Goal: Task Accomplishment & Management: Use online tool/utility

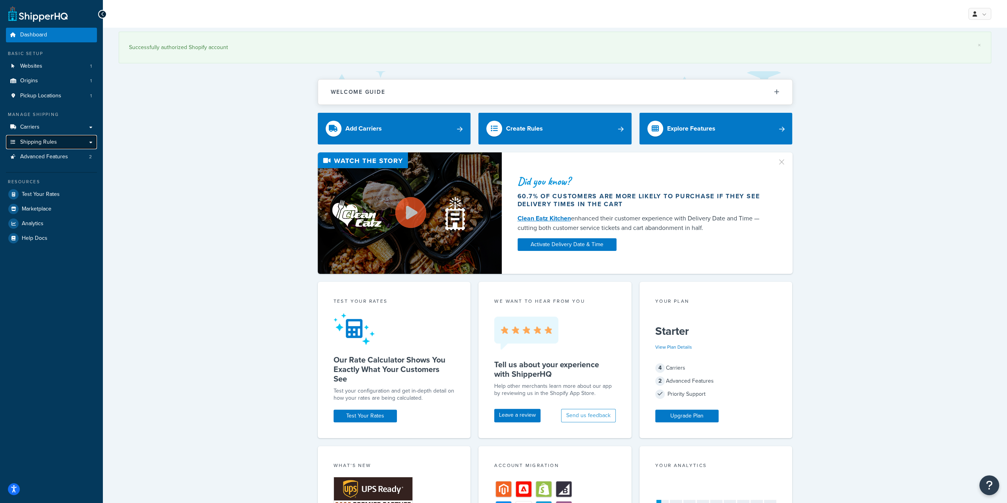
click at [38, 137] on link "Shipping Rules" at bounding box center [51, 142] width 91 height 15
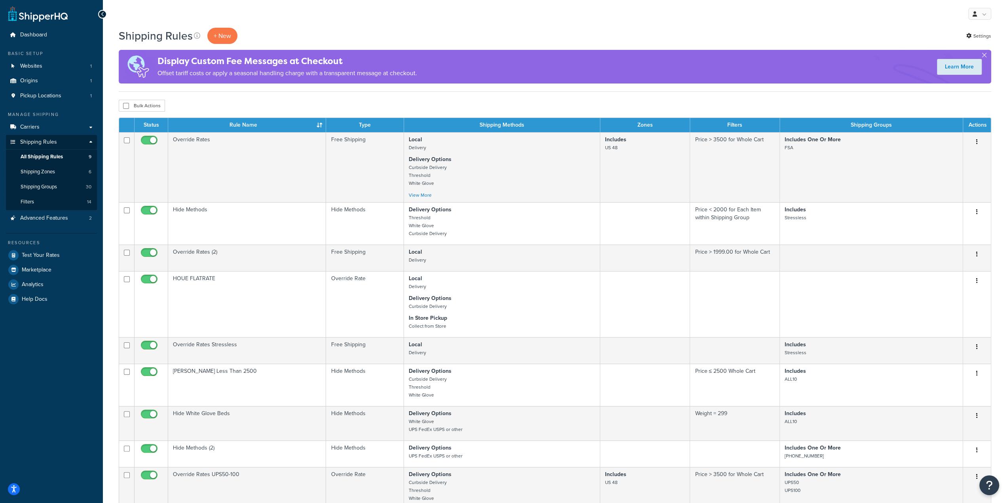
click at [253, 99] on div "Shipping Rules + New Settings Display Custom Fee Messages at Checkout Offset ta…" at bounding box center [555, 361] width 904 height 667
click at [232, 31] on p "+ New" at bounding box center [222, 36] width 30 height 16
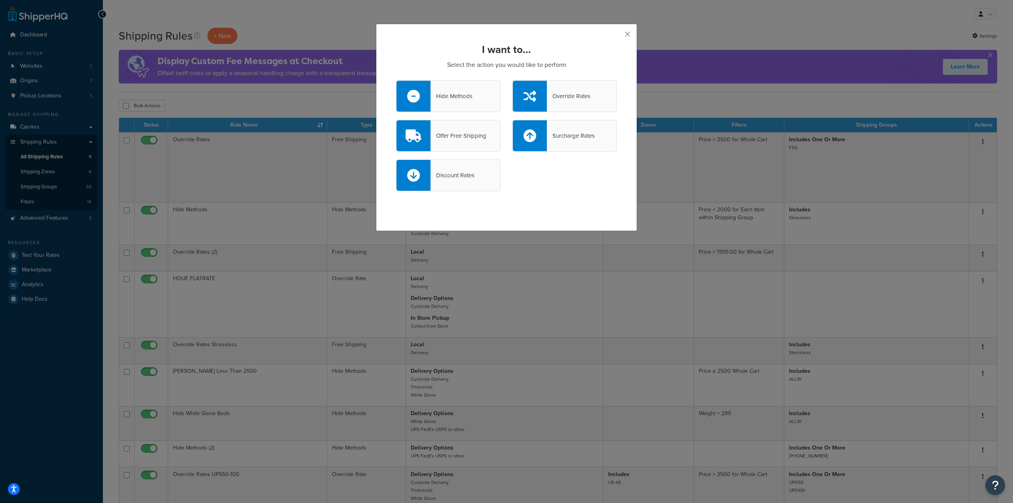
click at [562, 136] on div "Surcharge Rates" at bounding box center [571, 135] width 48 height 11
click at [0, 0] on input "Surcharge Rates" at bounding box center [0, 0] width 0 height 0
select select "CART"
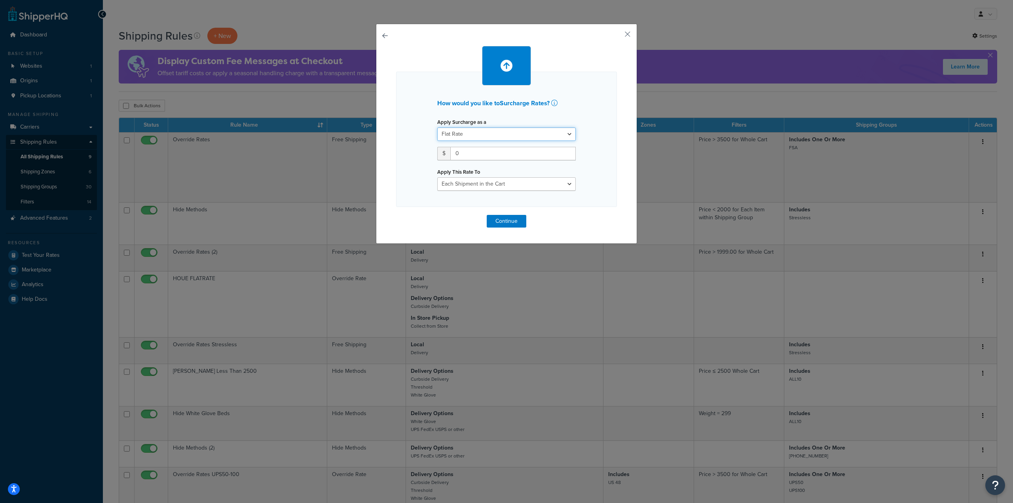
click at [482, 131] on select "Flat Rate Percentage Flat Rate & Percentage" at bounding box center [506, 133] width 138 height 13
click at [437, 127] on select "Flat Rate Percentage Flat Rate & Percentage" at bounding box center [506, 133] width 138 height 13
click at [466, 153] on input "0" at bounding box center [512, 153] width 125 height 13
drag, startPoint x: 487, startPoint y: 152, endPoint x: 438, endPoint y: 161, distance: 50.6
click at [445, 159] on div "$ 0" at bounding box center [506, 153] width 138 height 13
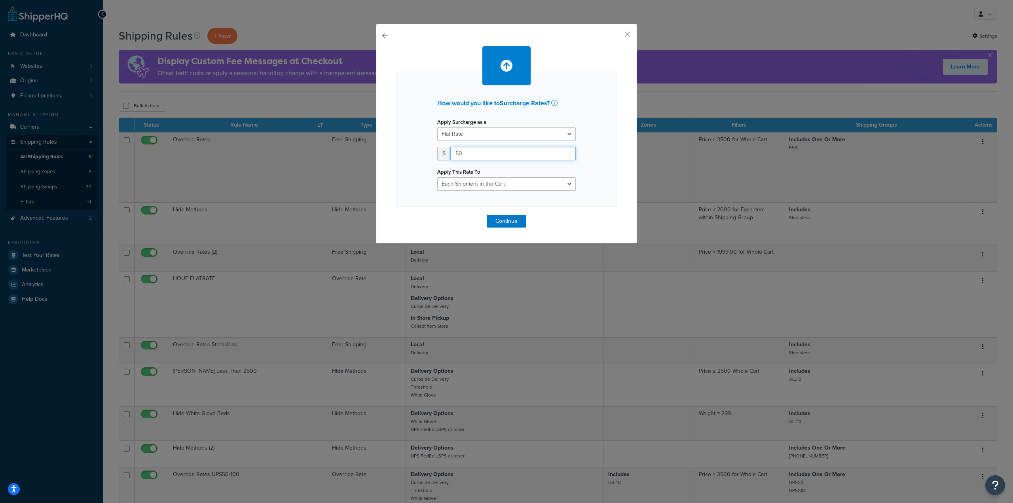
type input "50"
click at [487, 186] on select "Entire Cart Each Shipment in the Cart Each Origin in the Cart Each Shipping Gro…" at bounding box center [506, 183] width 138 height 13
click at [437, 177] on select "Entire Cart Each Shipment in the Cart Each Origin in the Cart Each Shipping Gro…" at bounding box center [506, 183] width 138 height 13
click at [510, 185] on select "Entire Cart Each Shipment in the Cart Each Origin in the Cart Each Shipping Gro…" at bounding box center [506, 183] width 138 height 13
click at [437, 177] on select "Entire Cart Each Shipment in the Cart Each Origin in the Cart Each Shipping Gro…" at bounding box center [506, 183] width 138 height 13
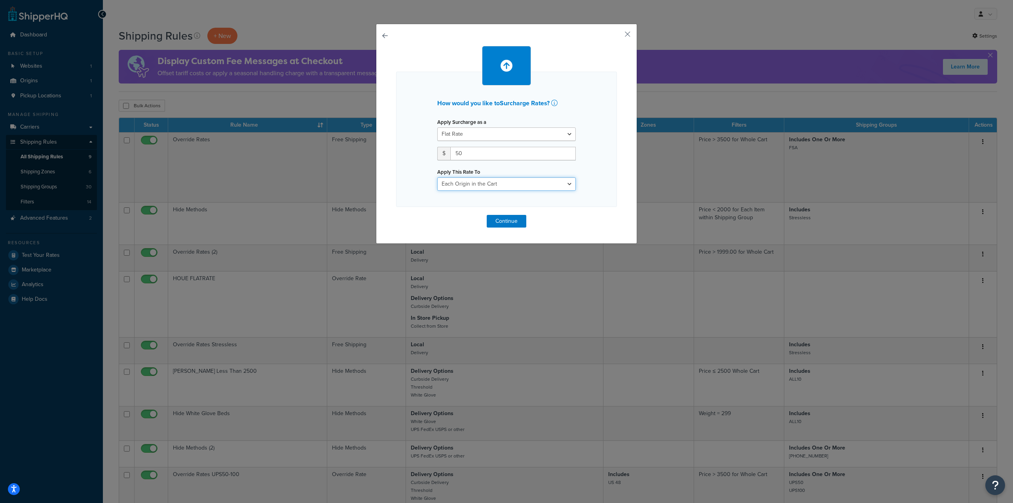
click at [498, 182] on select "Entire Cart Each Shipment in the Cart Each Origin in the Cart Each Shipping Gro…" at bounding box center [506, 183] width 138 height 13
click at [437, 177] on select "Entire Cart Each Shipment in the Cart Each Origin in the Cart Each Shipping Gro…" at bounding box center [506, 183] width 138 height 13
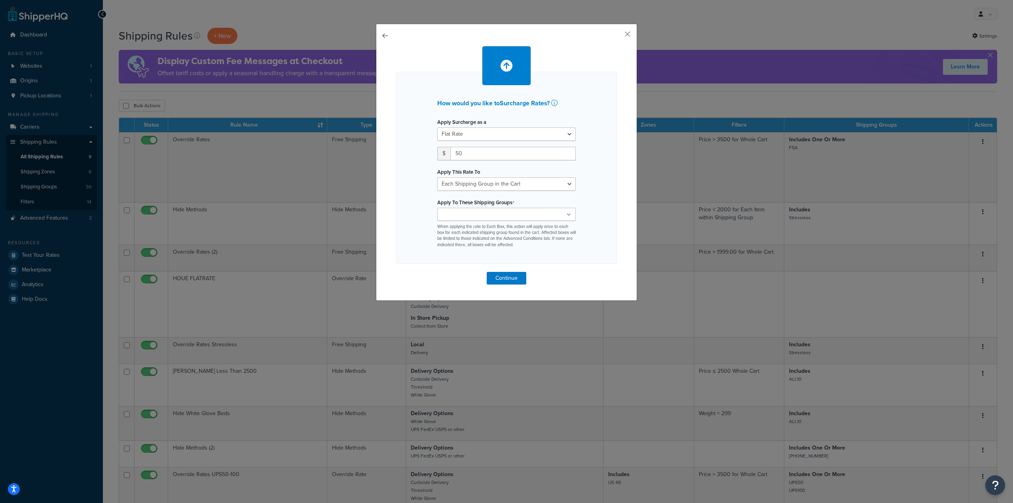
click at [491, 212] on input "Apply To These Shipping Groups" at bounding box center [474, 214] width 70 height 9
click at [605, 252] on div "How would you like to Surcharge Rates ? Apply Surcharge as a Flat Rate Percenta…" at bounding box center [506, 168] width 221 height 192
click at [474, 213] on input "Apply To These Shipping Groups" at bounding box center [474, 214] width 70 height 9
click at [598, 262] on div "How would you like to Surcharge Rates ? Apply Surcharge as a Flat Rate Percenta…" at bounding box center [506, 168] width 221 height 192
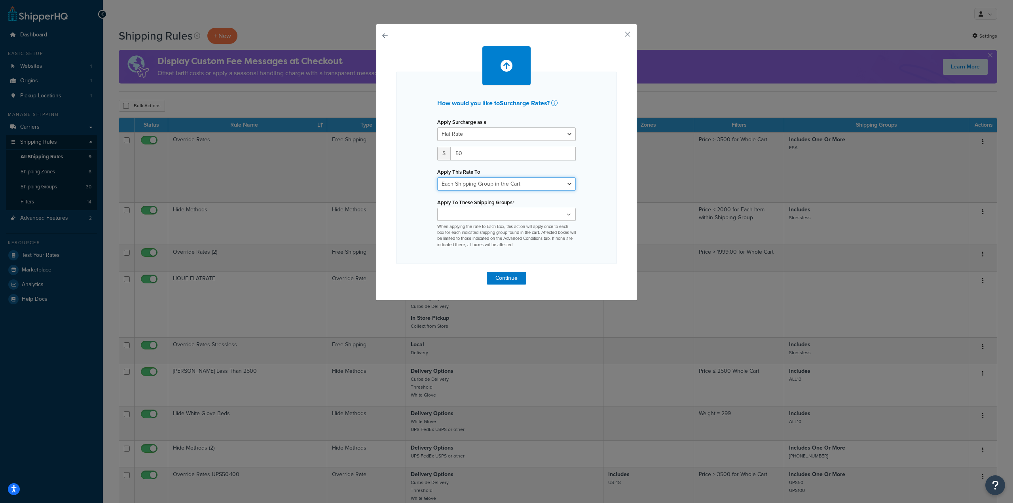
click at [515, 187] on select "Entire Cart Each Shipment in the Cart Each Origin in the Cart Each Shipping Gro…" at bounding box center [506, 183] width 138 height 13
click at [437, 177] on select "Entire Cart Each Shipment in the Cart Each Origin in the Cart Each Shipping Gro…" at bounding box center [506, 183] width 138 height 13
click at [512, 213] on ul at bounding box center [506, 214] width 138 height 13
click at [597, 226] on div "How would you like to Surcharge Rates ? Apply Surcharge as a Flat Rate Percenta…" at bounding box center [506, 168] width 221 height 192
click at [531, 182] on select "Entire Cart Each Shipment in the Cart Each Origin in the Cart Each Shipping Gro…" at bounding box center [506, 183] width 138 height 13
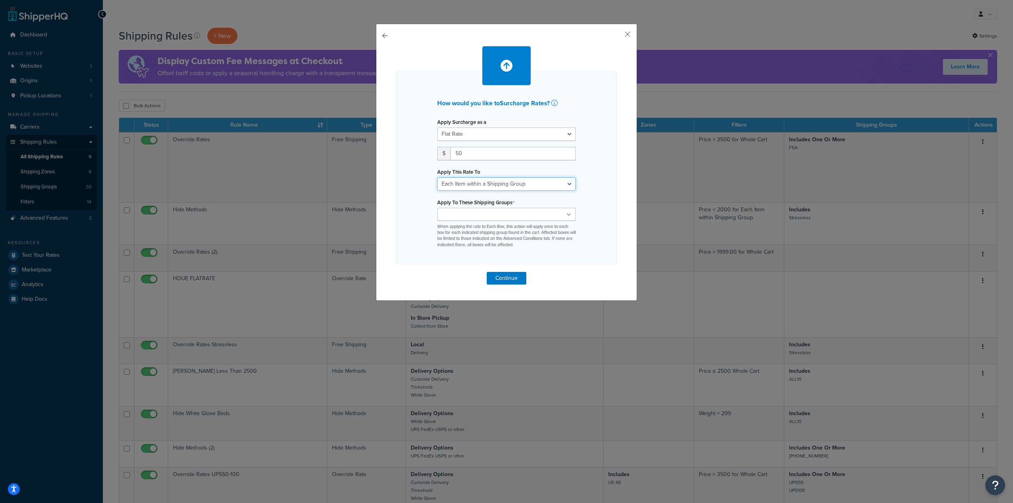
select select "BOX"
click at [437, 177] on select "Entire Cart Each Shipment in the Cart Each Origin in the Cart Each Shipping Gro…" at bounding box center [506, 183] width 138 height 13
click at [605, 227] on div "How would you like to Surcharge Rates ? Apply Surcharge as a Flat Rate Percenta…" at bounding box center [506, 168] width 221 height 192
click at [520, 212] on ul at bounding box center [506, 214] width 138 height 13
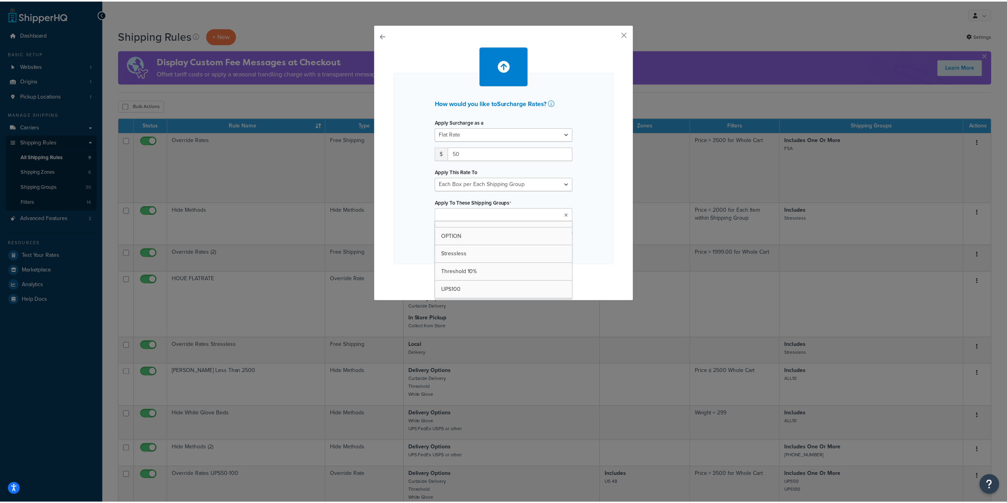
scroll to position [332, 0]
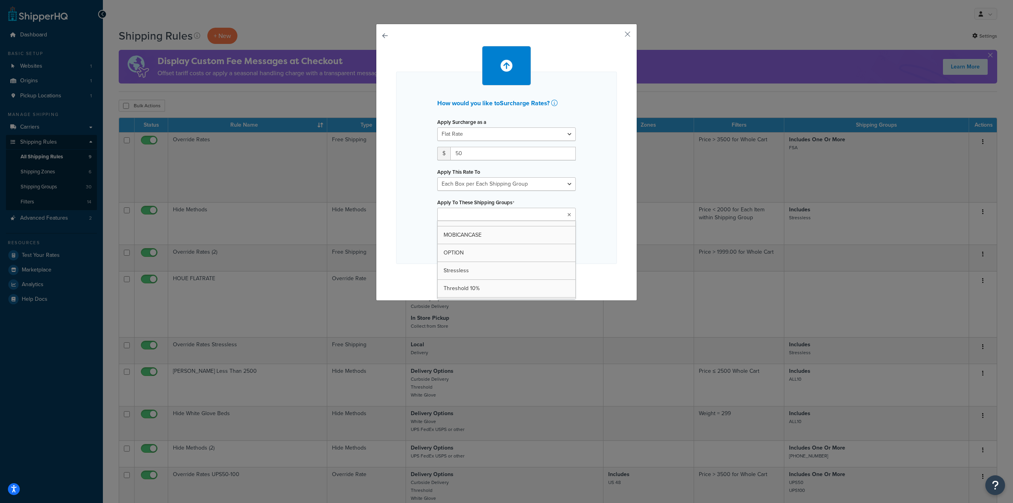
click at [599, 204] on div "How would you like to Surcharge Rates ? Apply Surcharge as a Flat Rate Percenta…" at bounding box center [506, 168] width 221 height 192
click at [617, 36] on button "button" at bounding box center [616, 37] width 2 height 2
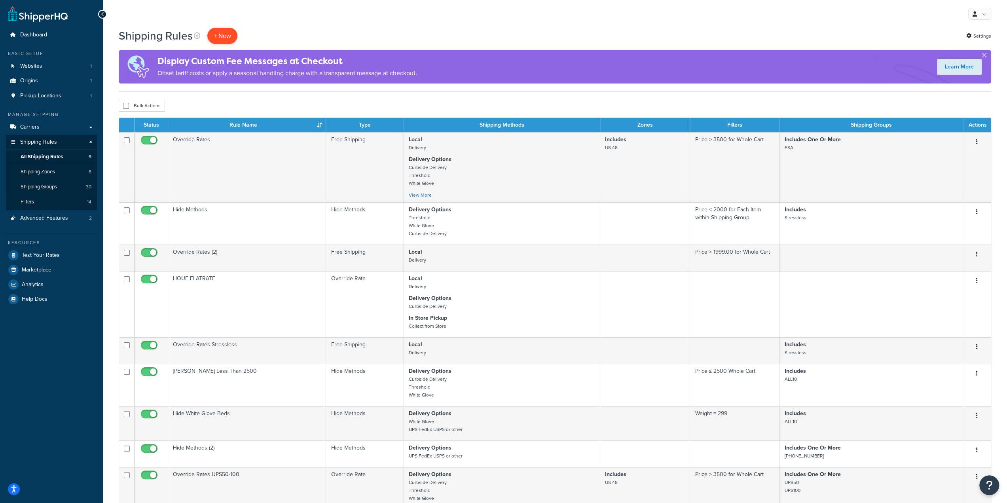
click at [227, 32] on p "+ New" at bounding box center [222, 36] width 30 height 16
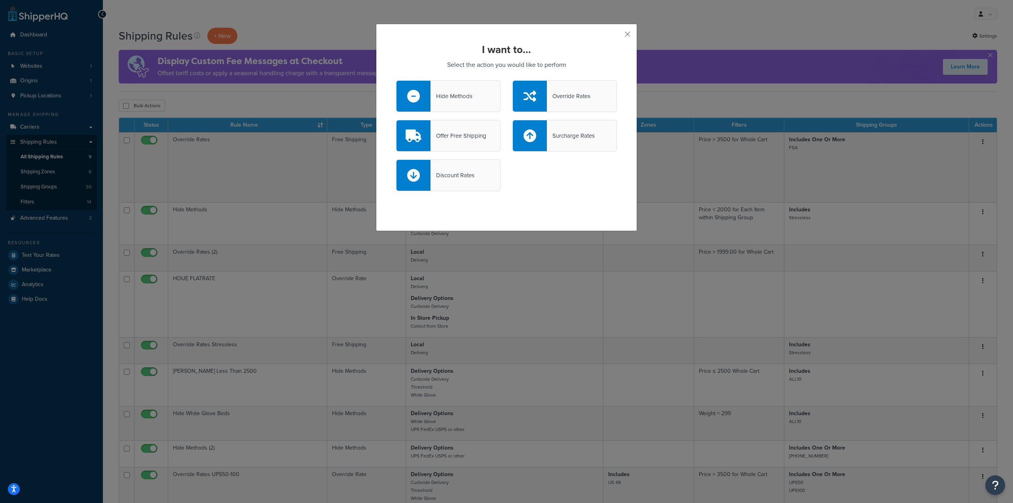
click at [555, 96] on div "Override Rates" at bounding box center [569, 96] width 44 height 11
click at [0, 0] on input "Override Rates" at bounding box center [0, 0] width 0 height 0
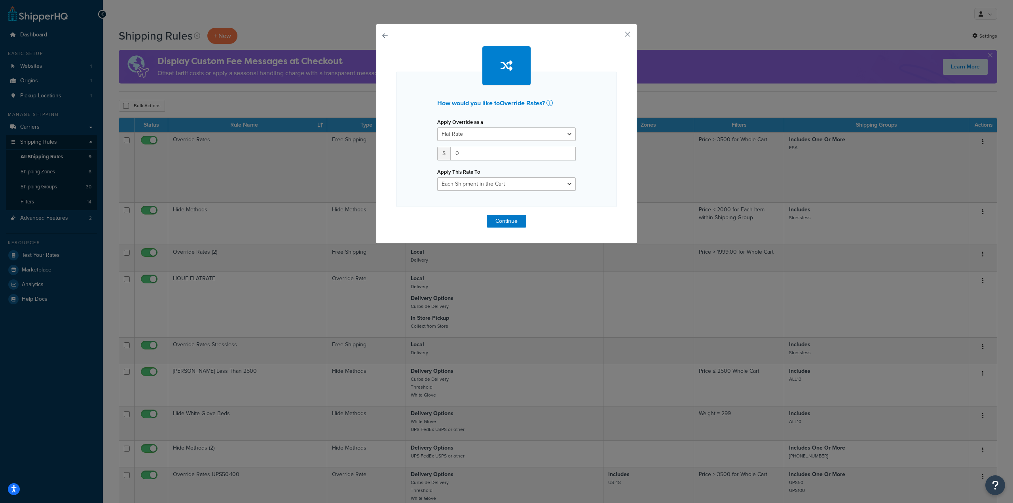
click at [631, 34] on div "How would you like to Override Rates ? Apply Override as a Flat Rate Percentage…" at bounding box center [506, 134] width 261 height 220
click at [620, 36] on div "How would you like to Override Rates ? Apply Override as a Flat Rate Percentage…" at bounding box center [506, 134] width 261 height 220
click at [396, 215] on button "button" at bounding box center [396, 215] width 0 height 0
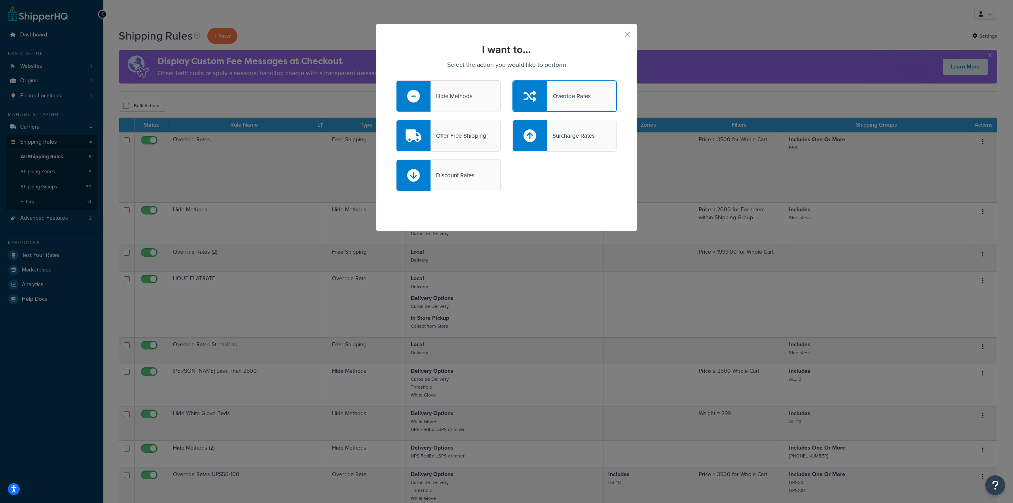
click at [570, 144] on div "Surcharge Rates" at bounding box center [564, 136] width 104 height 32
click at [0, 0] on input "Surcharge Rates" at bounding box center [0, 0] width 0 height 0
select select "CART"
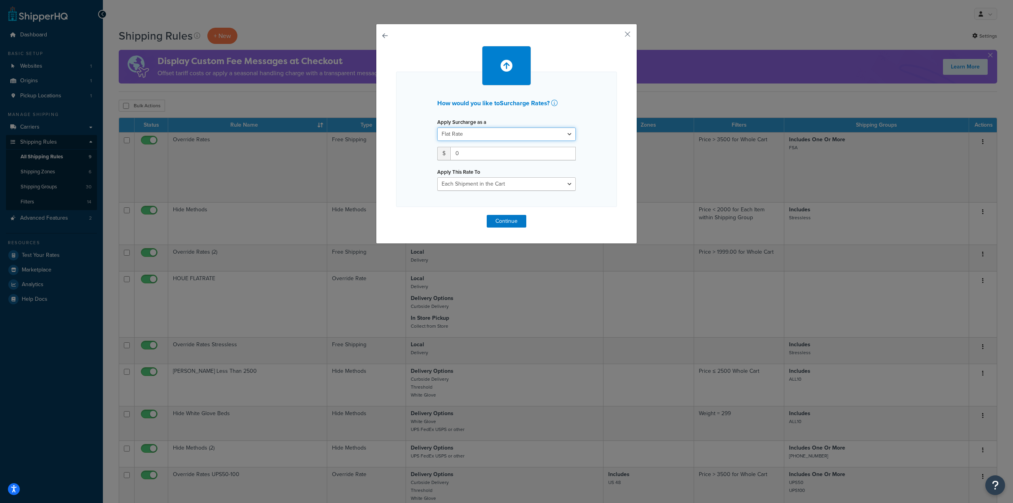
click at [487, 129] on select "Flat Rate Percentage Flat Rate & Percentage" at bounding box center [506, 133] width 138 height 13
click at [437, 127] on select "Flat Rate Percentage Flat Rate & Percentage" at bounding box center [506, 133] width 138 height 13
click at [477, 155] on input "0" at bounding box center [512, 153] width 125 height 13
drag, startPoint x: 474, startPoint y: 153, endPoint x: 391, endPoint y: 167, distance: 83.8
click at [411, 161] on div "How would you like to Surcharge Rates ? Apply Surcharge as a Flat Rate Percenta…" at bounding box center [506, 139] width 221 height 135
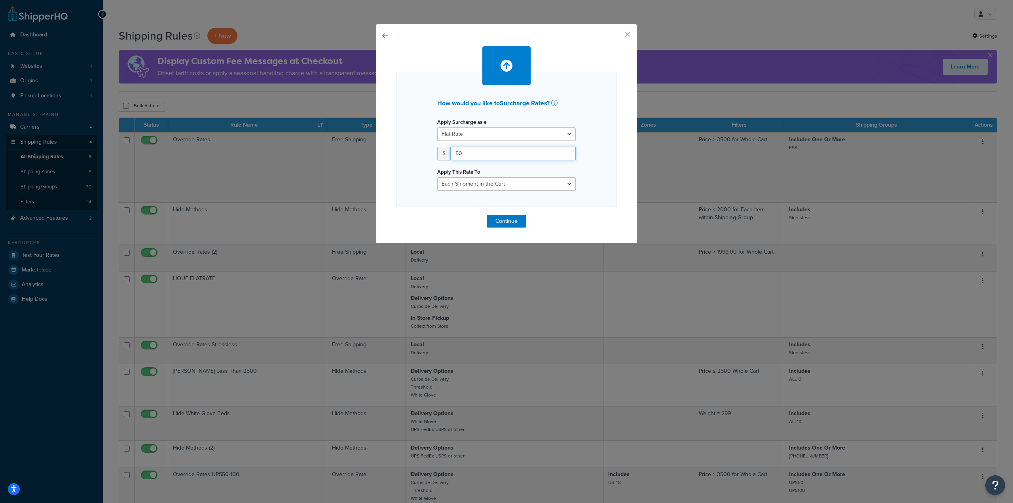
type input "50"
click at [505, 182] on select "Entire Cart Each Shipment in the Cart Each Origin in the Cart Each Shipping Gro…" at bounding box center [506, 183] width 138 height 13
drag, startPoint x: 601, startPoint y: 52, endPoint x: 612, endPoint y: 49, distance: 11.5
click at [604, 54] on div at bounding box center [506, 66] width 221 height 40
click at [617, 36] on button "button" at bounding box center [616, 37] width 2 height 2
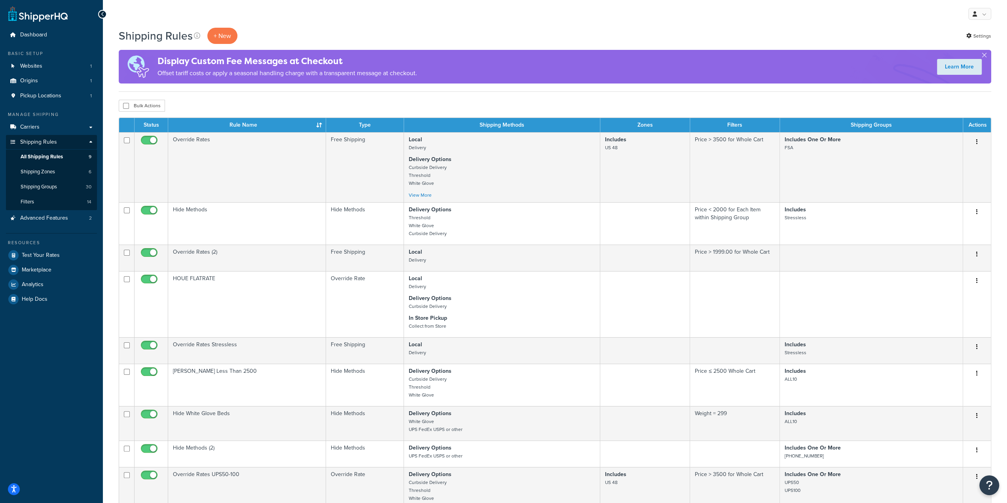
click at [674, 12] on div "My Profile Billing Global Settings Contact Us Logout" at bounding box center [555, 14] width 904 height 28
click at [91, 128] on link "Carriers" at bounding box center [51, 127] width 91 height 15
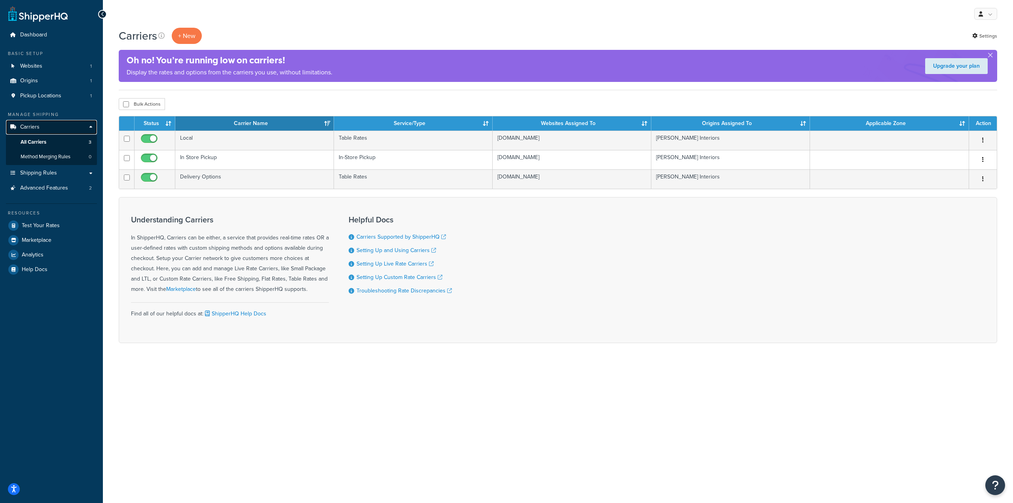
click at [91, 126] on link "Carriers" at bounding box center [51, 127] width 91 height 15
click at [55, 170] on span "Shipping Rules" at bounding box center [38, 173] width 37 height 7
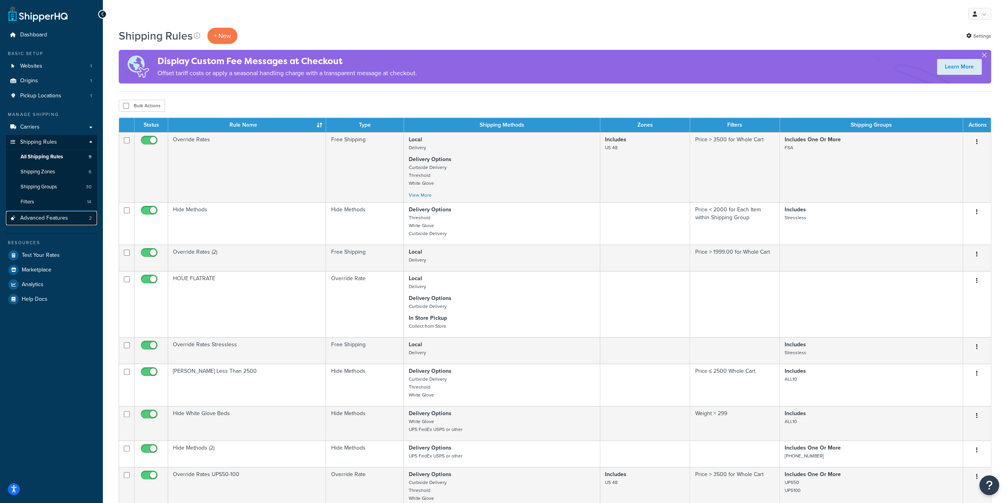
click at [46, 216] on span "Advanced Features" at bounding box center [44, 218] width 48 height 7
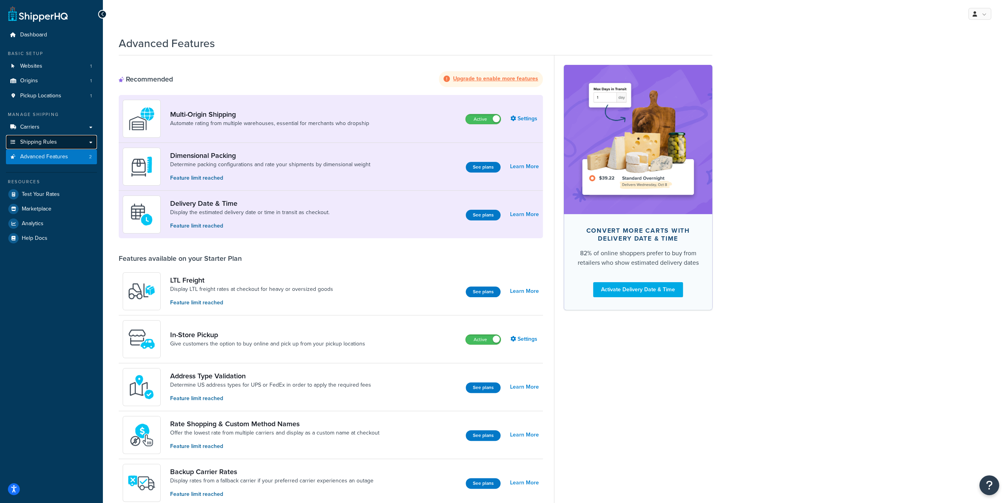
click at [56, 144] on link "Shipping Rules" at bounding box center [51, 142] width 91 height 15
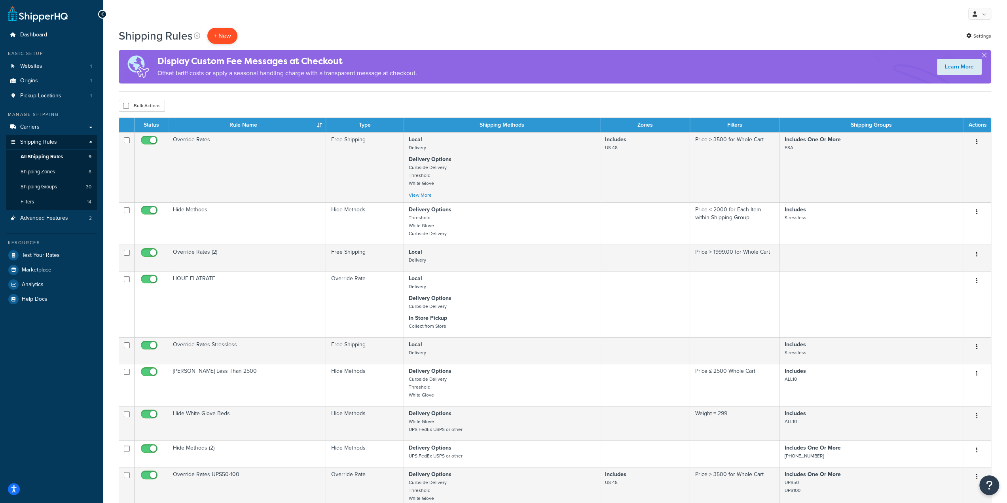
click at [218, 34] on p "+ New" at bounding box center [222, 36] width 30 height 16
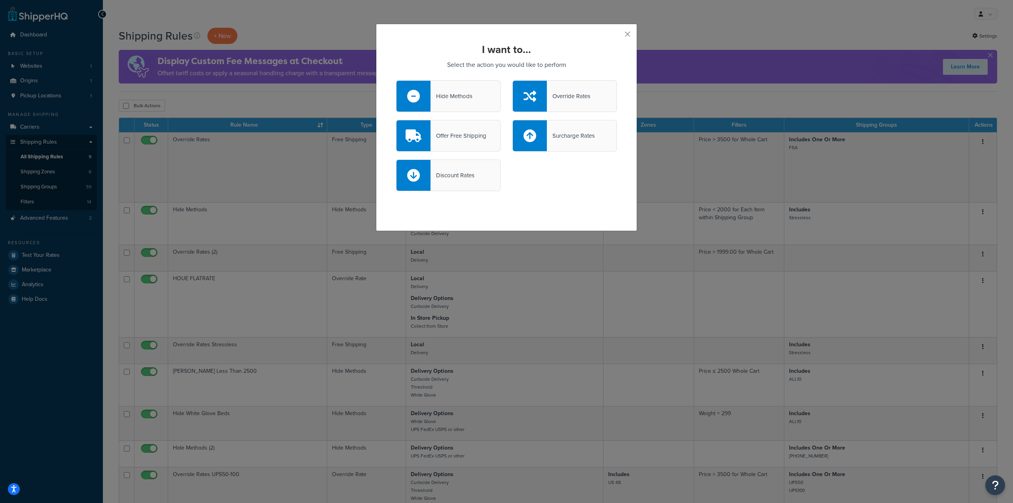
click at [453, 99] on div "Hide Methods" at bounding box center [451, 96] width 42 height 11
click at [0, 0] on input "Hide Methods" at bounding box center [0, 0] width 0 height 0
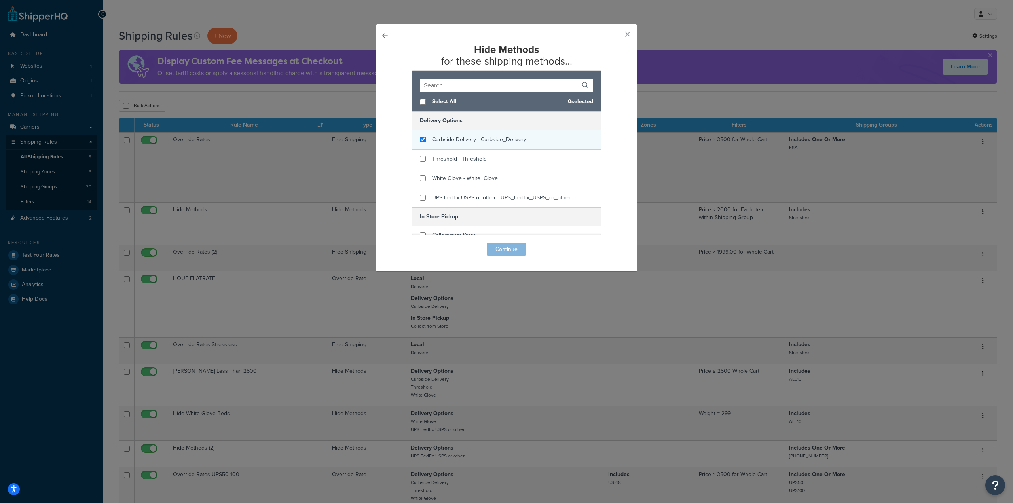
checkbox input "true"
click at [439, 142] on span "Curbside Delivery - Curbside_Delivery" at bounding box center [479, 139] width 94 height 8
checkbox input "true"
click at [439, 157] on span "Threshold - Threshold" at bounding box center [459, 159] width 55 height 8
checkbox input "true"
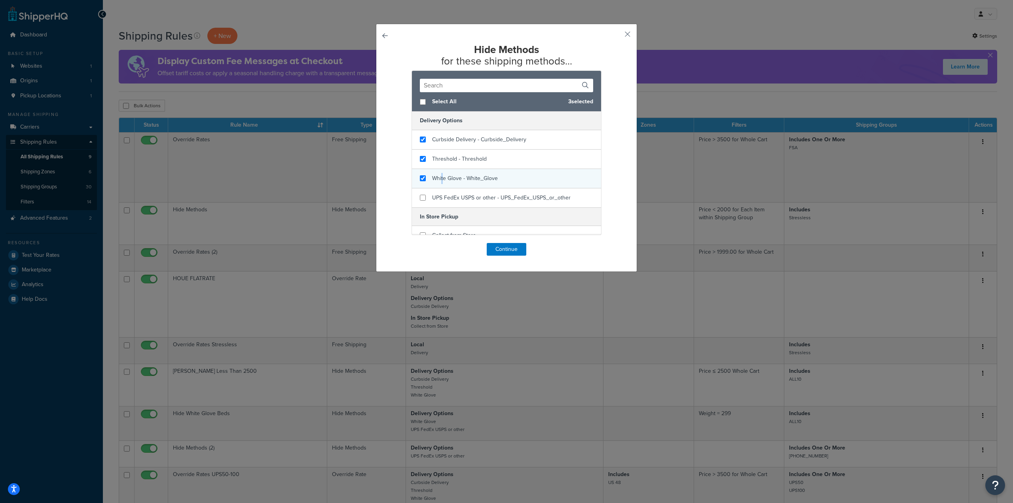
click at [439, 174] on span "White Glove - White_Glove" at bounding box center [465, 178] width 66 height 8
checkbox input "true"
click at [443, 197] on span "UPS FedEx USPS or other - UPS_FedEx_USPS_or_other" at bounding box center [501, 197] width 138 height 8
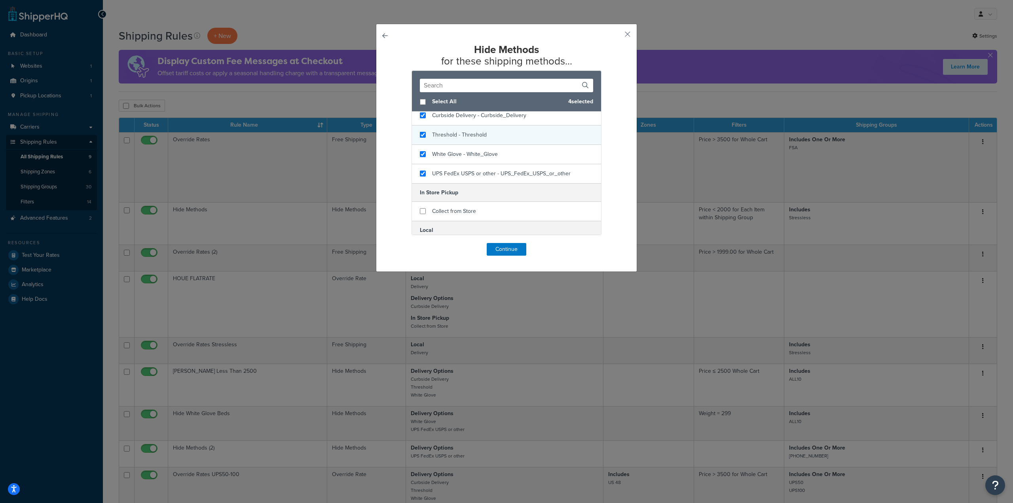
scroll to position [47, 0]
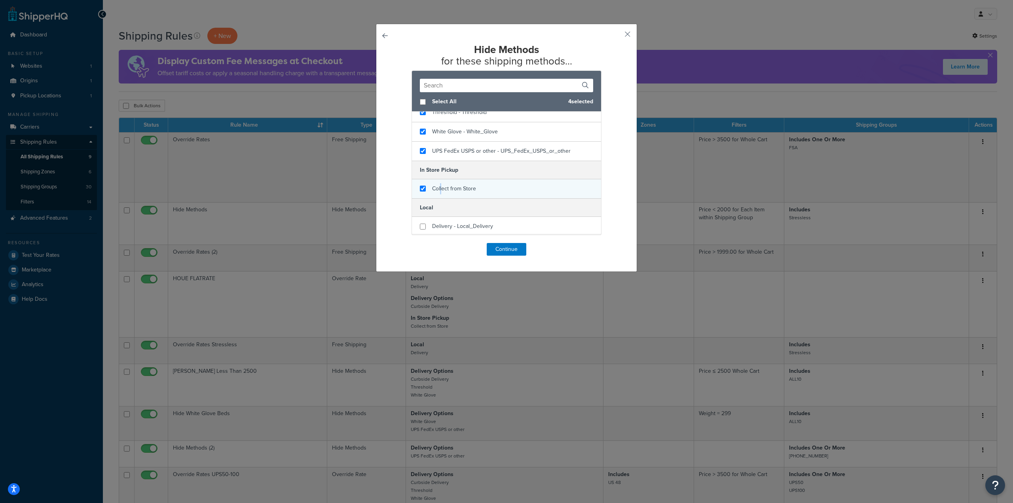
click at [438, 188] on span "Collect from Store" at bounding box center [454, 188] width 44 height 8
checkbox input "true"
click at [460, 190] on span "Collect from Store" at bounding box center [454, 188] width 44 height 8
checkbox input "true"
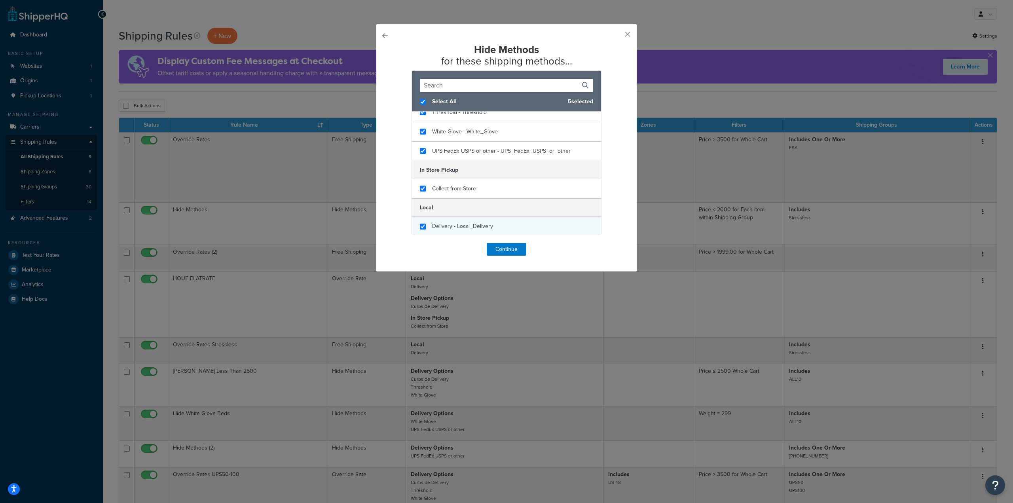
checkbox input "true"
click at [445, 225] on span "Delivery - Local_Delivery" at bounding box center [462, 226] width 61 height 8
click at [500, 246] on button "Continue" at bounding box center [507, 249] width 40 height 13
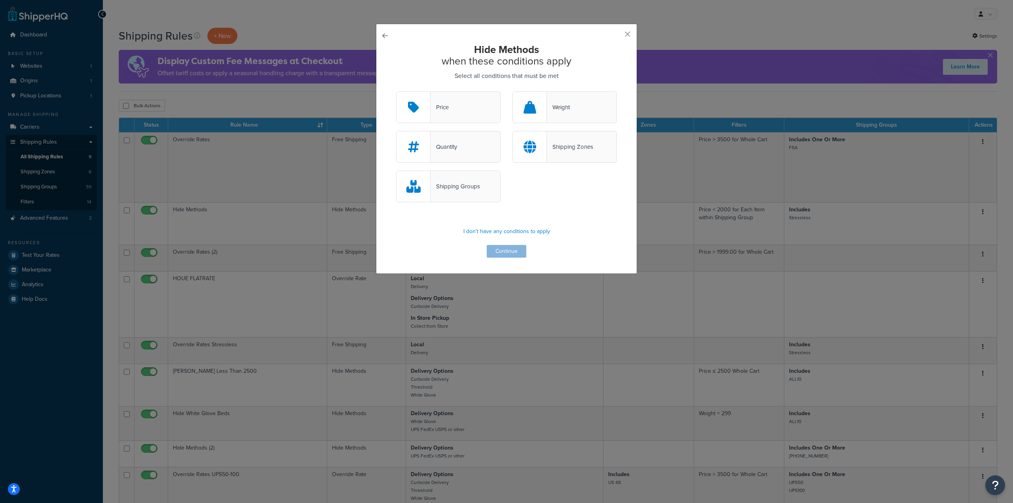
click at [472, 114] on div "Price" at bounding box center [448, 107] width 104 height 32
click at [0, 0] on input "Price" at bounding box center [0, 0] width 0 height 0
click at [511, 253] on button "Continue" at bounding box center [507, 251] width 40 height 13
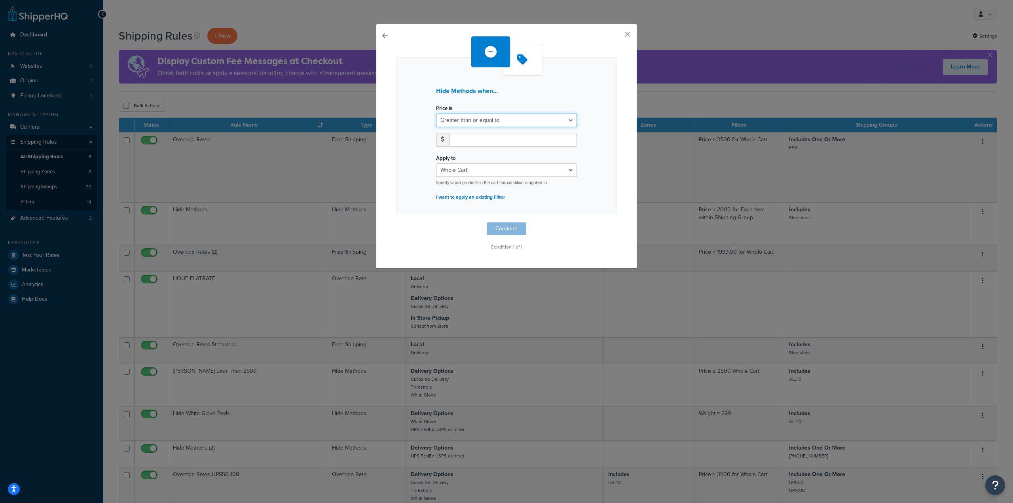
click at [491, 120] on select "Greater than or equal to Between or equal to Less than or equal to" at bounding box center [506, 120] width 141 height 13
select select "UNDER"
click at [436, 114] on select "Greater than or equal to Between or equal to Less than or equal to" at bounding box center [506, 120] width 141 height 13
click at [486, 136] on input "number" at bounding box center [513, 139] width 128 height 13
type input "0"
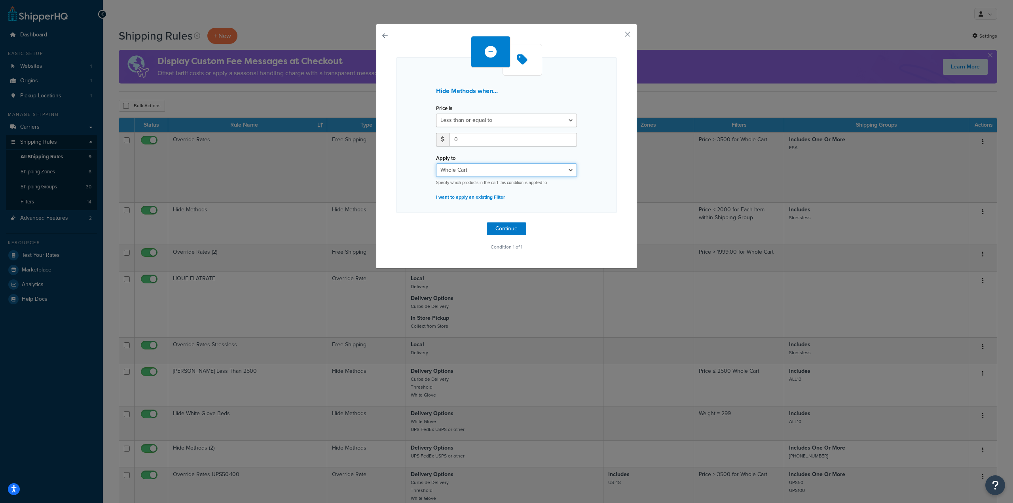
click at [494, 170] on select "Whole Cart Everything in Shipping Group Everything at Origin Each Item within S…" at bounding box center [506, 169] width 141 height 13
select select "ITEM"
click at [436, 163] on select "Whole Cart Everything in Shipping Group Everything at Origin Each Item within S…" at bounding box center [506, 169] width 141 height 13
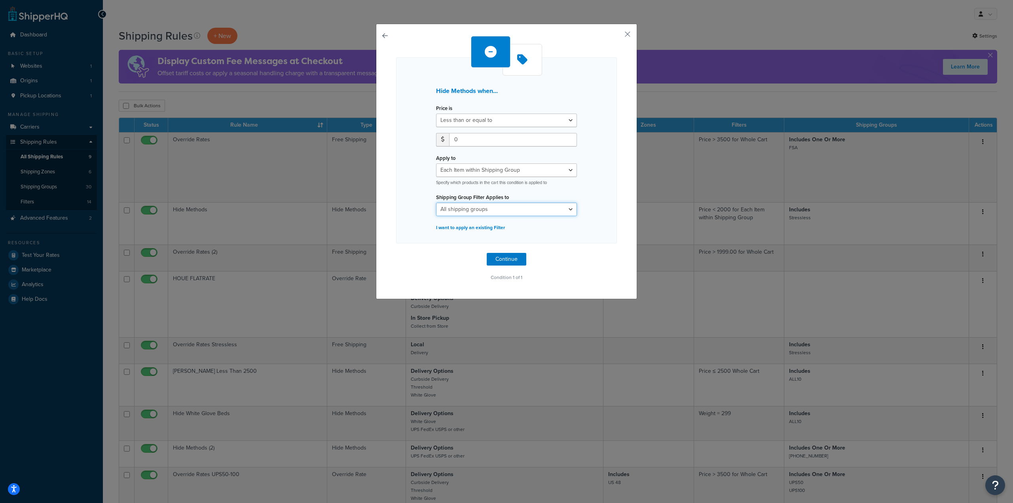
click at [492, 212] on select "All shipping groups 0-0-0-0 0-0-150 0-0-300 0-0-X 0-150-250 0-150-X 0-225-300 0…" at bounding box center [506, 209] width 141 height 13
click at [507, 210] on select "All shipping groups 0-0-0-0 0-0-150 0-0-300 0-0-X 0-150-250 0-150-X 0-225-300 0…" at bounding box center [506, 209] width 141 height 13
click at [506, 259] on button "Continue" at bounding box center [507, 259] width 40 height 13
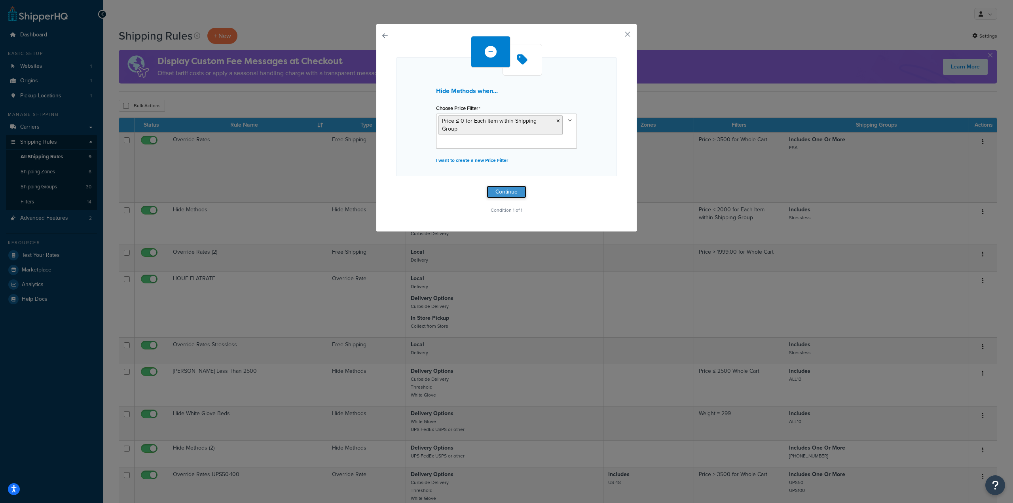
click at [504, 186] on button "Continue" at bounding box center [507, 192] width 40 height 13
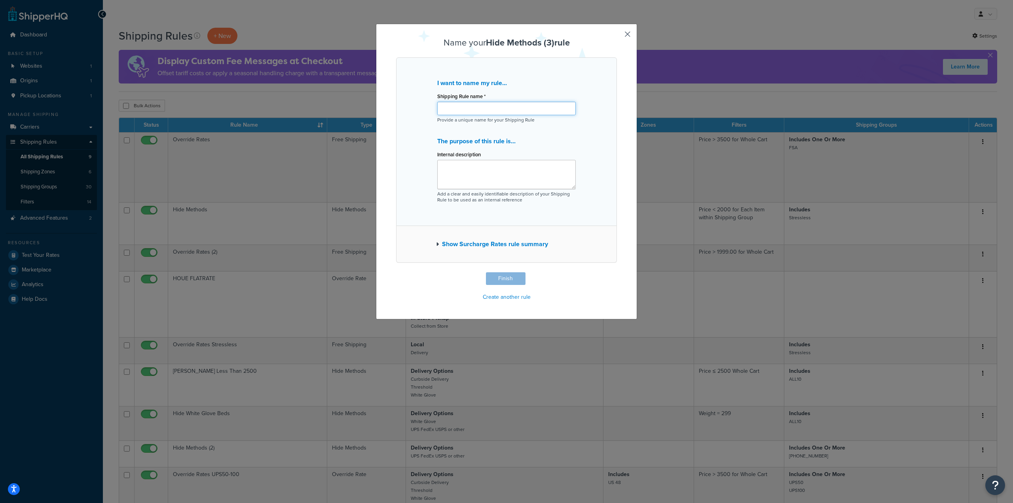
click at [483, 110] on input "Shipping Rule name *" at bounding box center [506, 108] width 138 height 13
type input "No buy at $0"
click at [486, 172] on textarea "Internal description" at bounding box center [506, 174] width 138 height 29
type textarea "Removes the ability "ship" any products at $0 in the cart"
click at [486, 273] on button "Finish" at bounding box center [506, 278] width 40 height 13
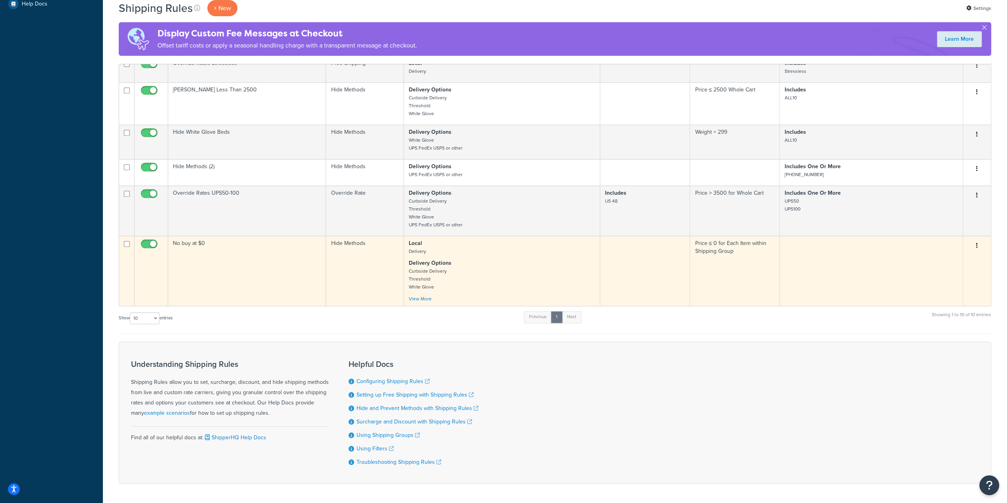
scroll to position [282, 0]
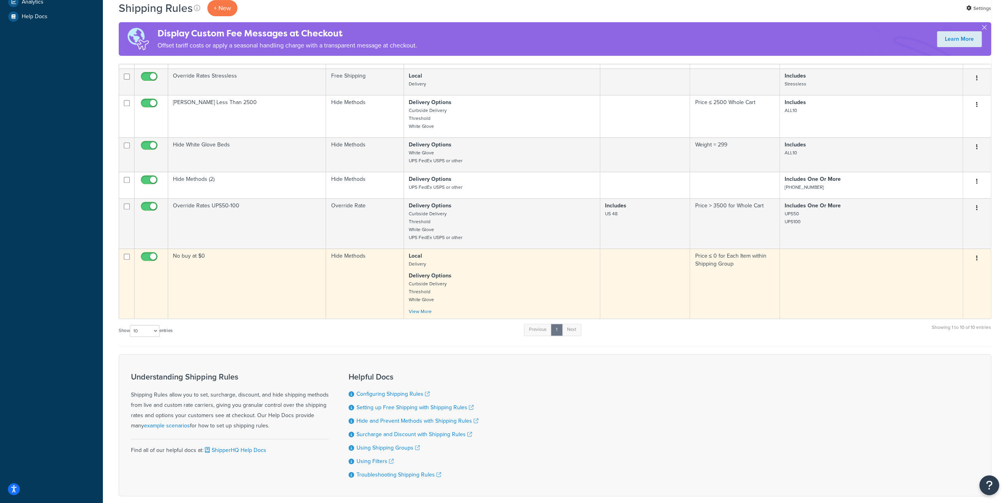
click at [252, 275] on td "No buy at $0" at bounding box center [247, 283] width 158 height 70
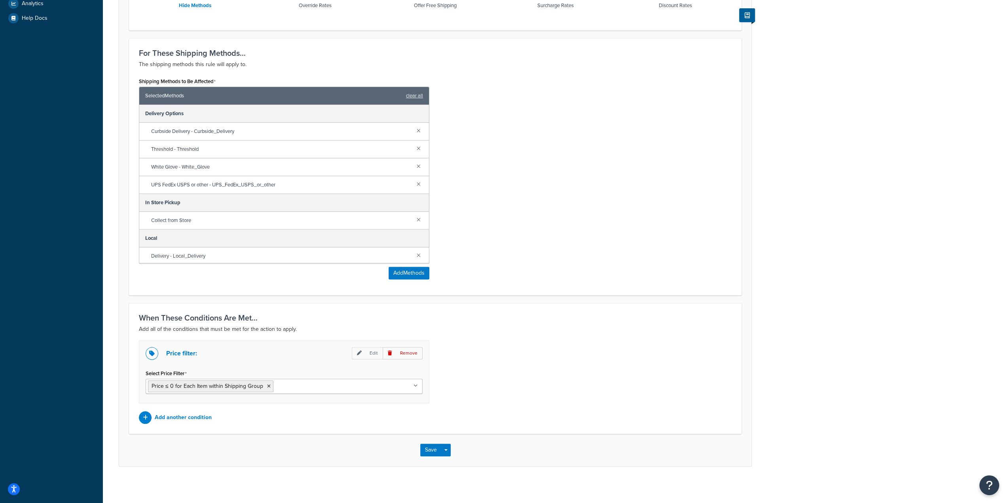
scroll to position [282, 0]
click at [267, 384] on icon at bounding box center [269, 385] width 4 height 5
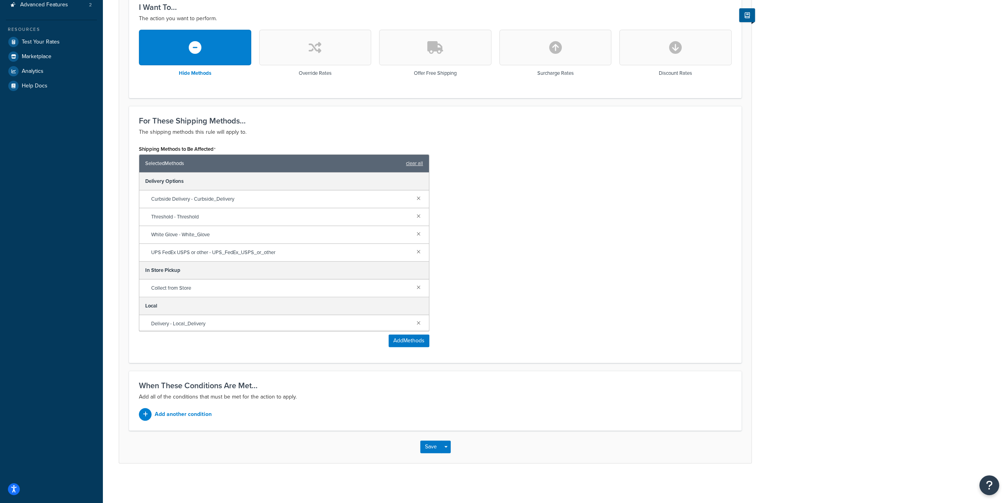
scroll to position [212, 0]
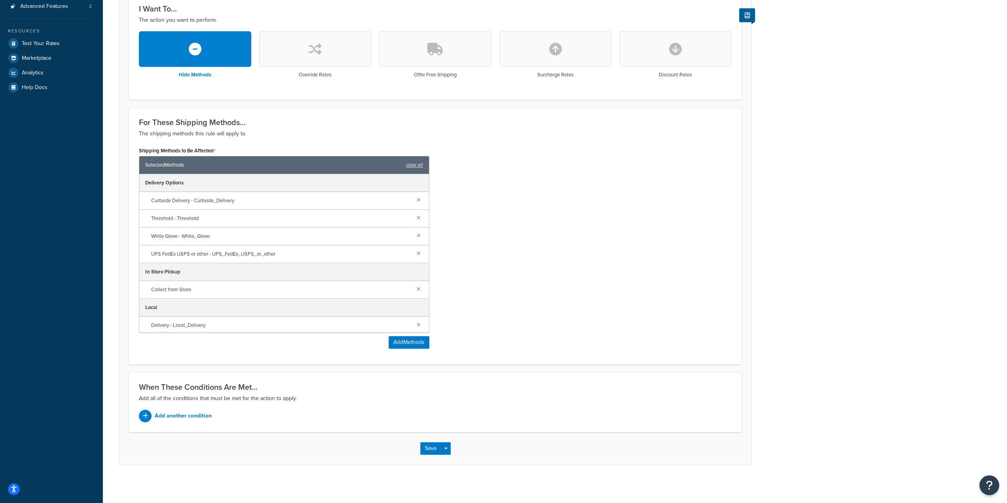
click at [284, 383] on h3 "When These Conditions Are Met..." at bounding box center [435, 387] width 593 height 9
click at [174, 413] on p "Add another condition" at bounding box center [183, 415] width 57 height 11
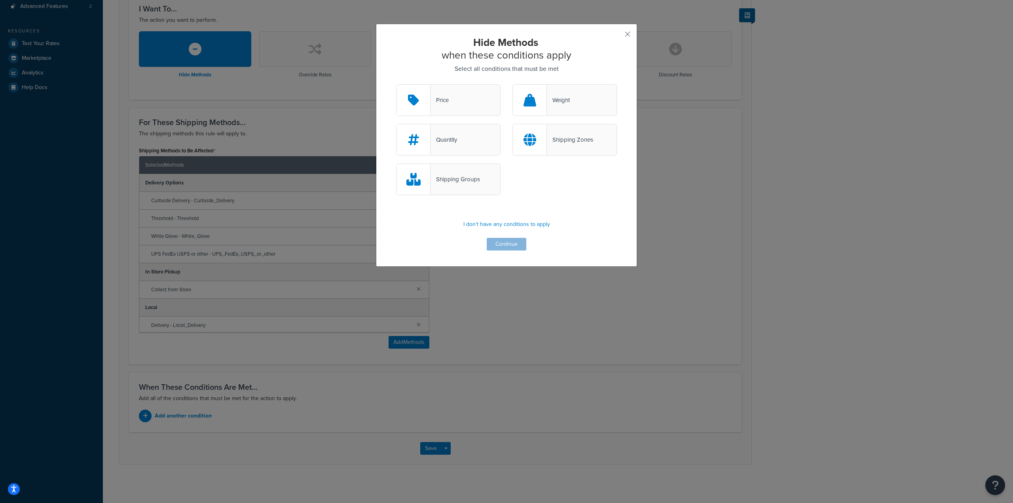
click at [451, 88] on div "Price" at bounding box center [448, 100] width 104 height 32
click at [0, 0] on input "Price" at bounding box center [0, 0] width 0 height 0
click at [501, 247] on button "Continue" at bounding box center [507, 244] width 40 height 13
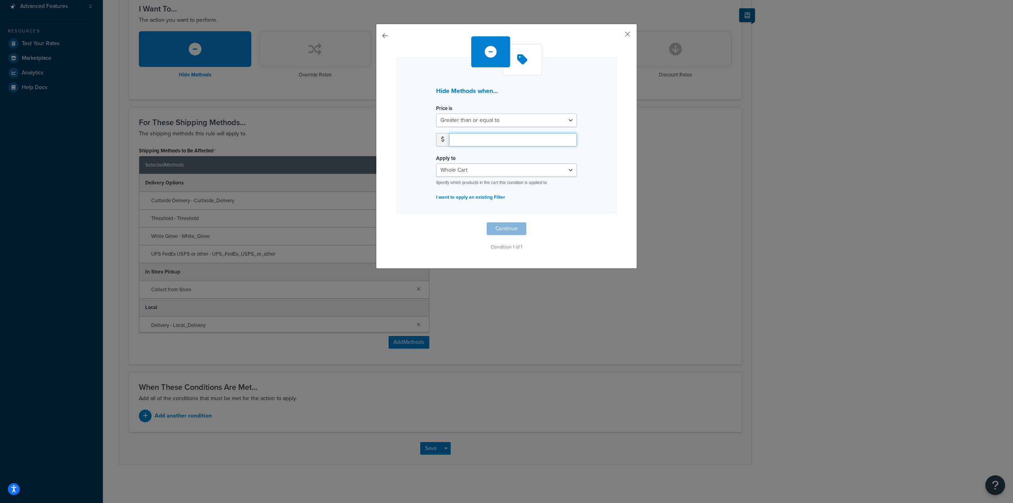
click at [479, 137] on input "number" at bounding box center [513, 139] width 128 height 13
type input "0"
click at [509, 118] on select "Greater than or equal to Between or equal to Less than or equal to" at bounding box center [506, 120] width 141 height 13
select select "UNDER"
click at [436, 114] on select "Greater than or equal to Between or equal to Less than or equal to" at bounding box center [506, 120] width 141 height 13
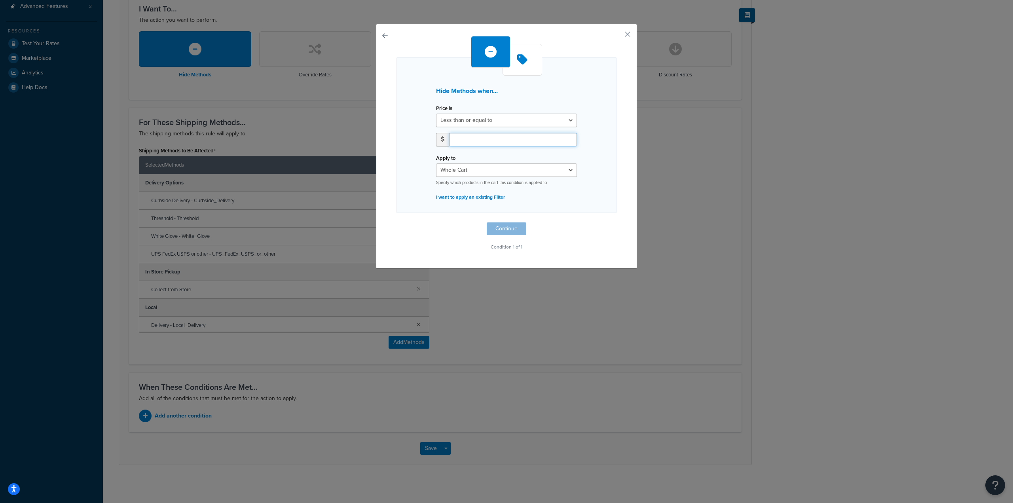
click at [467, 136] on input "number" at bounding box center [513, 139] width 128 height 13
type input "0"
click at [479, 170] on select "Whole Cart Everything in Shipping Group Everything at Origin Each Item within S…" at bounding box center [506, 169] width 141 height 13
click at [506, 229] on button "Continue" at bounding box center [507, 228] width 40 height 13
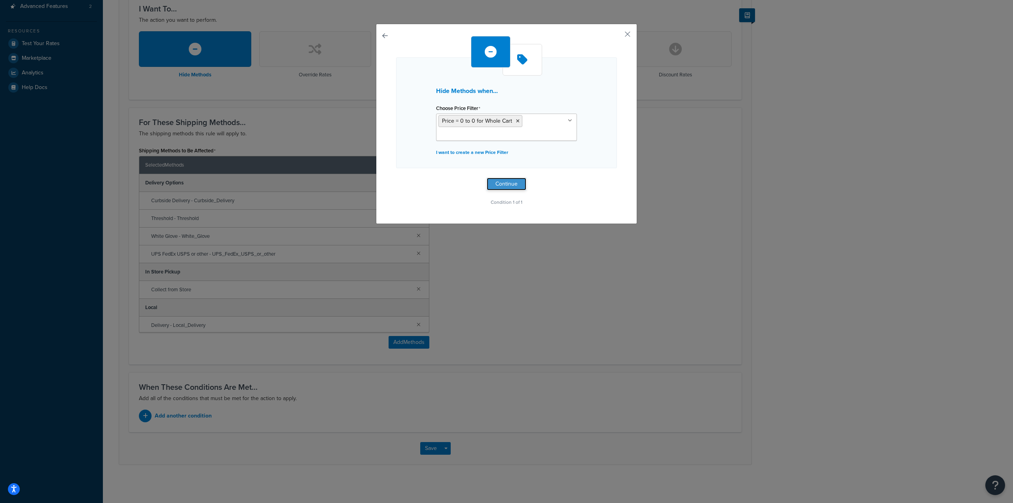
click at [507, 185] on button "Continue" at bounding box center [507, 184] width 40 height 13
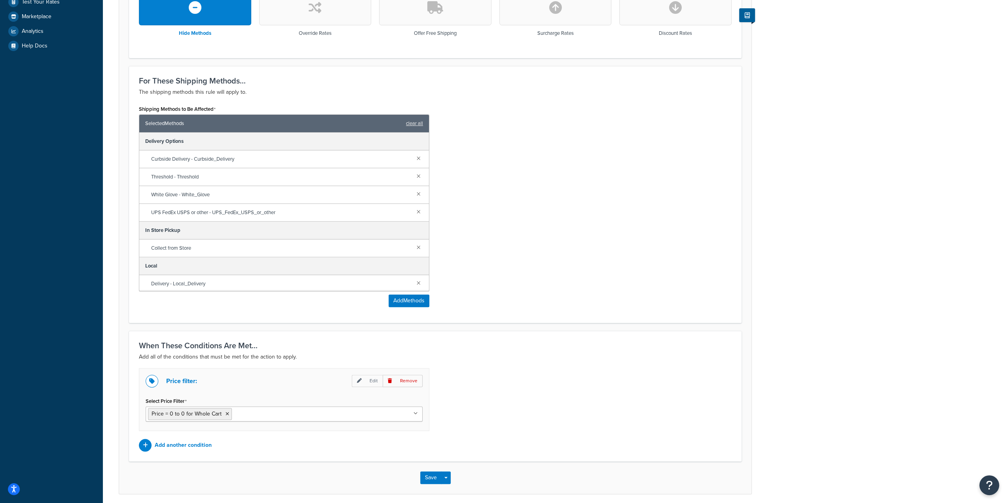
scroll to position [282, 0]
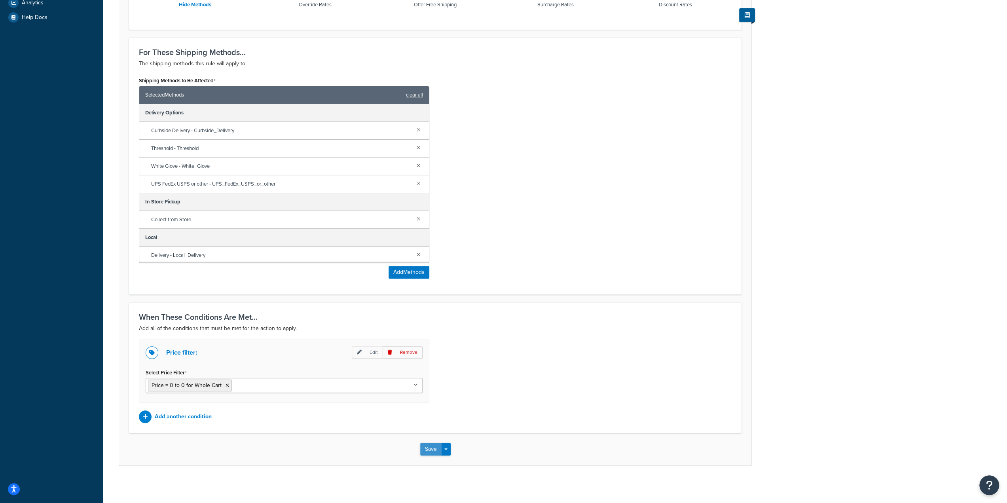
click at [426, 447] on button "Save" at bounding box center [430, 449] width 21 height 13
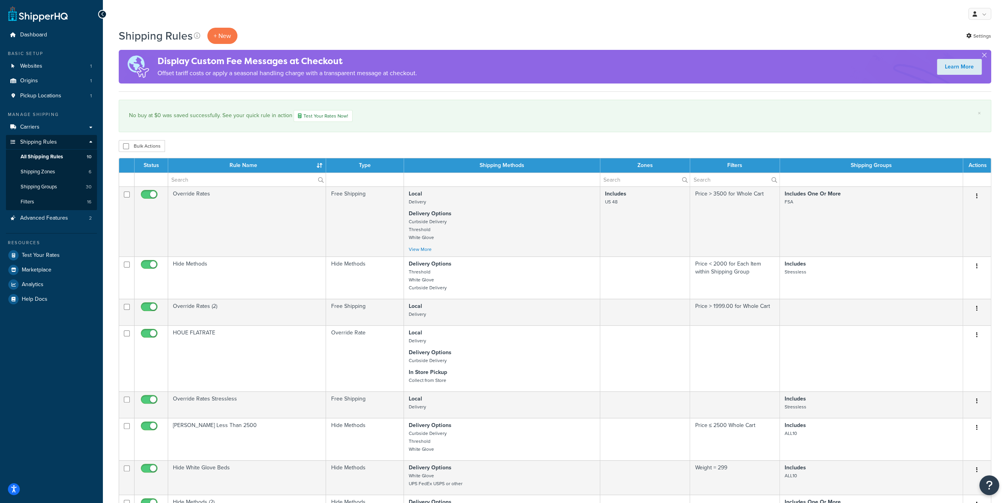
click at [468, 109] on div "× No buy at $0 was saved successfully. See your quick rule in action Test Your …" at bounding box center [555, 116] width 872 height 32
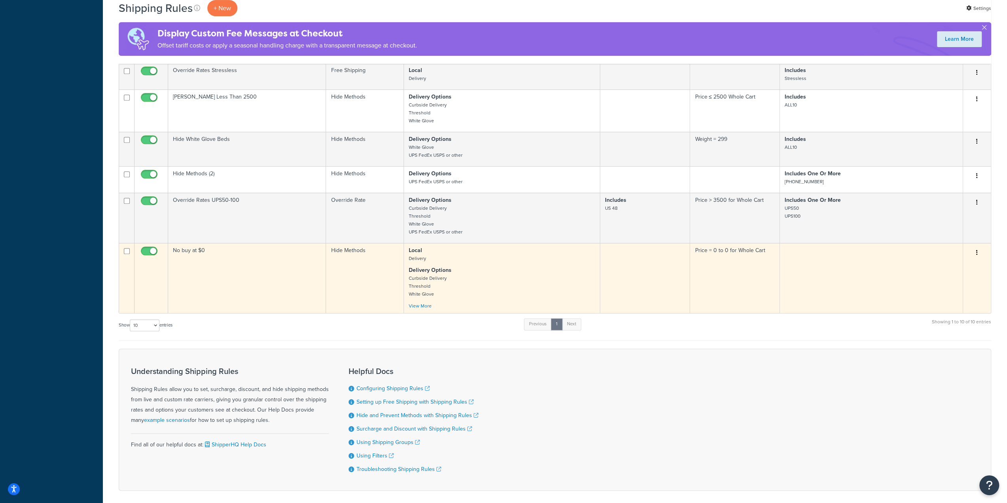
scroll to position [283, 0]
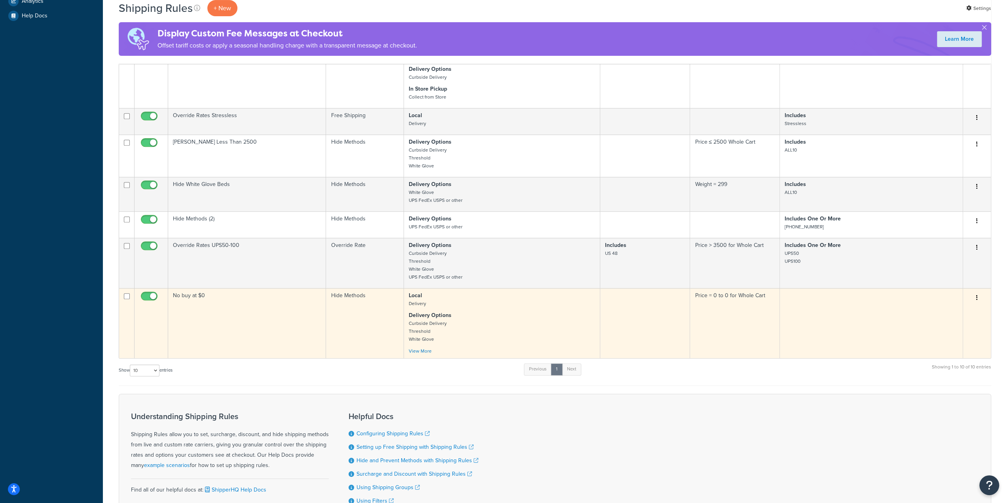
click at [142, 293] on input "checkbox" at bounding box center [150, 298] width 22 height 10
click at [144, 295] on input "checkbox" at bounding box center [150, 298] width 22 height 10
checkbox input "true"
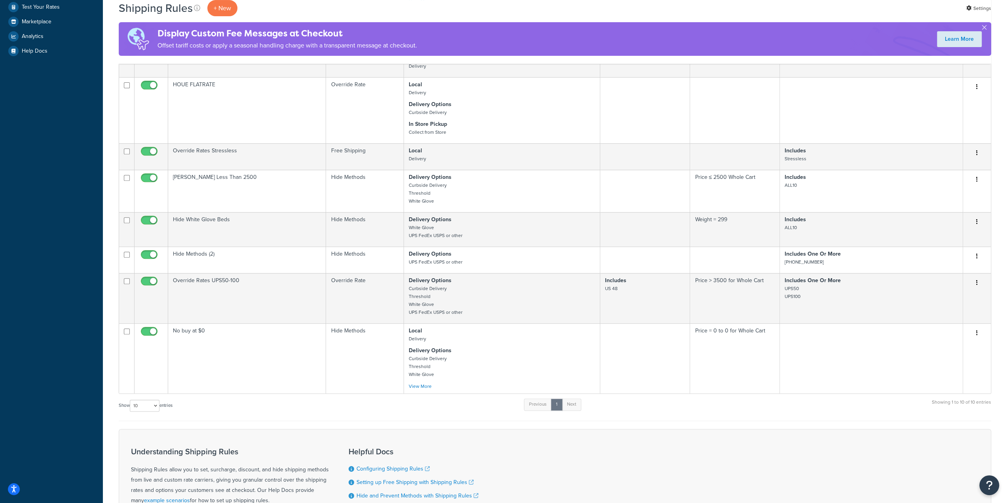
scroll to position [244, 0]
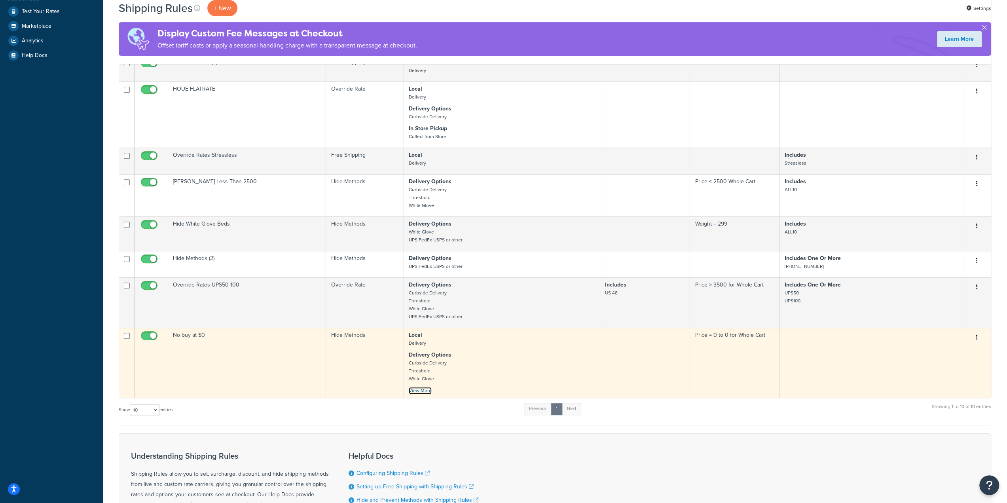
click at [422, 389] on link "View More" at bounding box center [420, 390] width 23 height 7
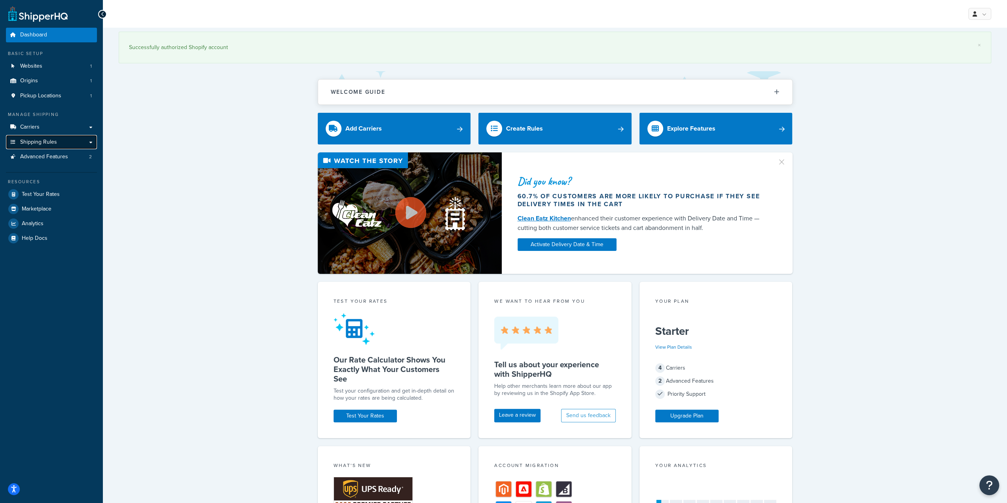
click at [39, 139] on span "Shipping Rules" at bounding box center [38, 142] width 37 height 7
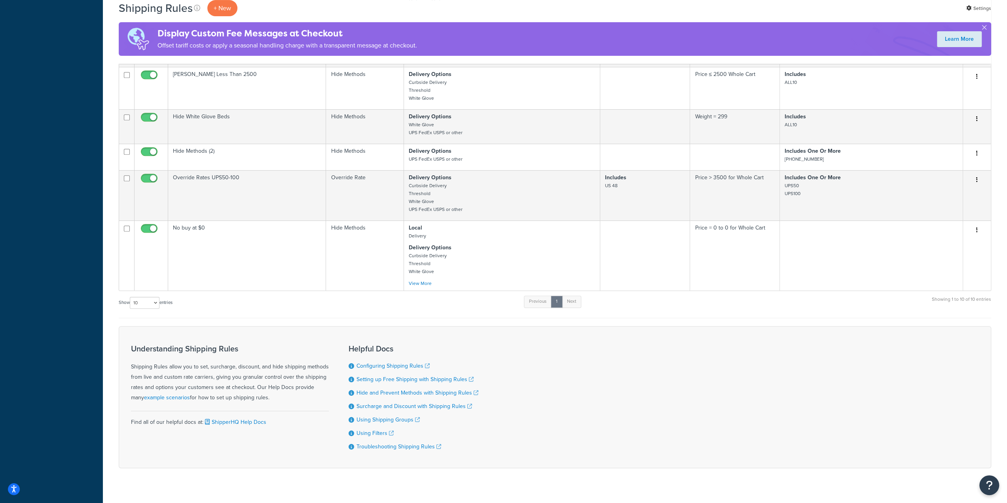
scroll to position [316, 0]
